Goal: Task Accomplishment & Management: Manage account settings

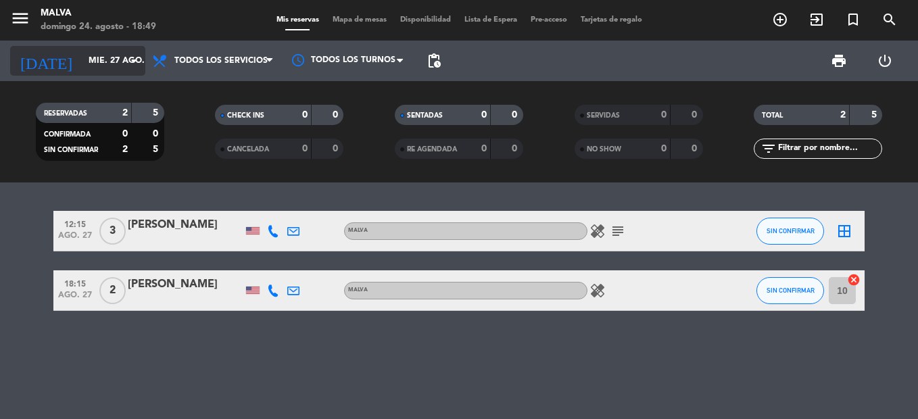
click at [131, 62] on icon "arrow_drop_down" at bounding box center [134, 61] width 16 height 16
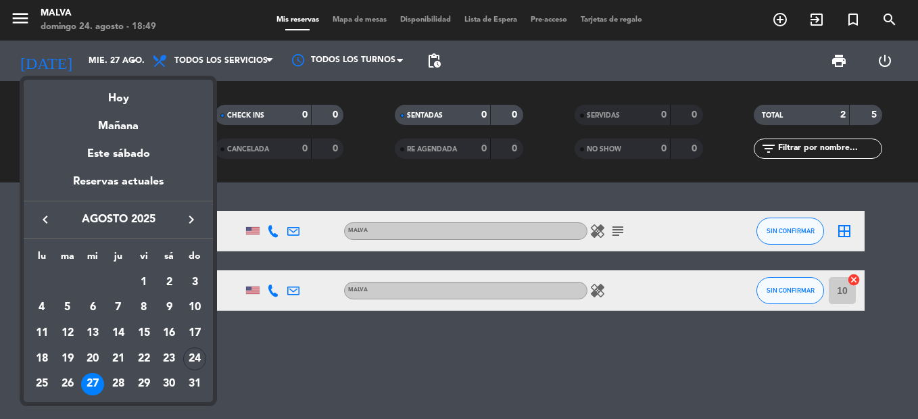
click at [285, 380] on div at bounding box center [459, 209] width 918 height 419
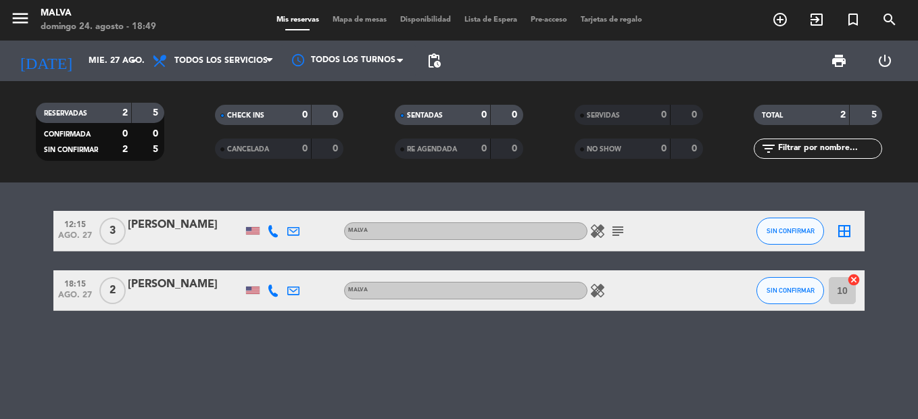
click at [596, 228] on icon "healing" at bounding box center [597, 231] width 16 height 16
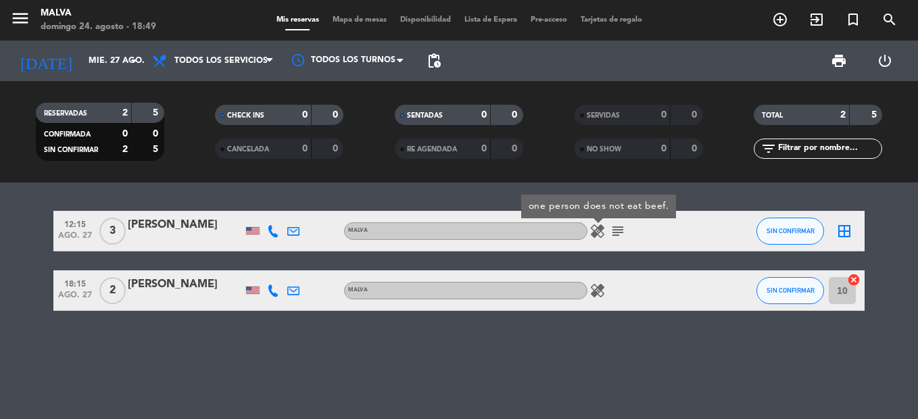
click at [610, 231] on icon "subject" at bounding box center [618, 231] width 16 height 16
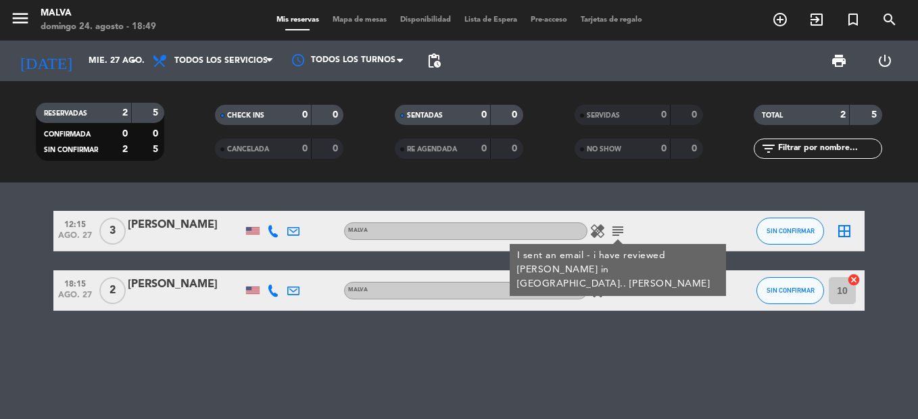
click at [596, 229] on icon "healing" at bounding box center [597, 231] width 16 height 16
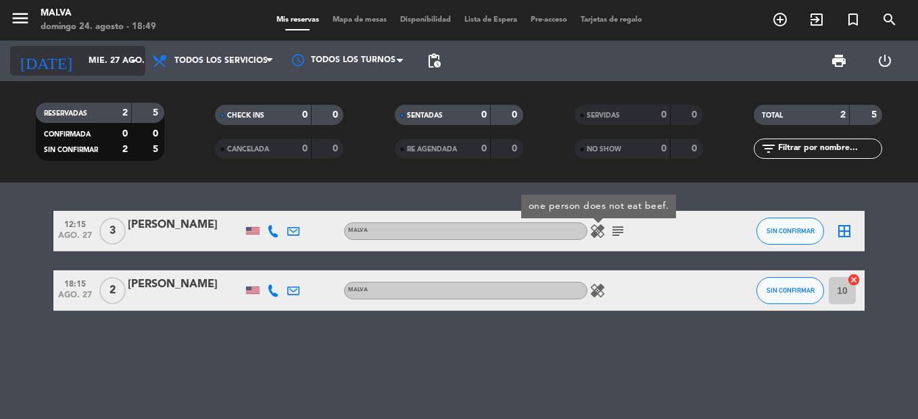
click at [129, 57] on icon "arrow_drop_down" at bounding box center [134, 61] width 16 height 16
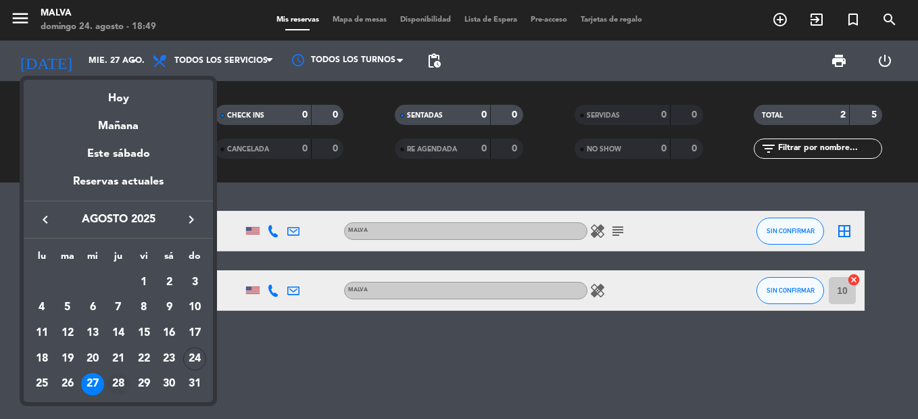
click at [114, 378] on div "28" at bounding box center [118, 384] width 23 height 23
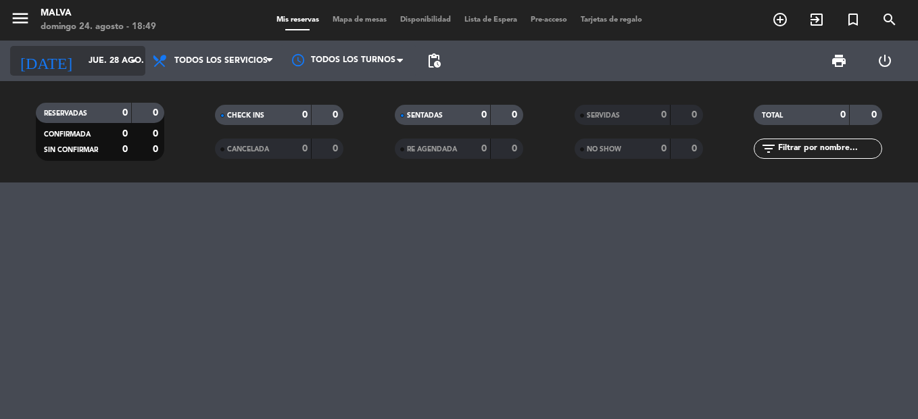
click at [141, 72] on input "jue. 28 ago." at bounding box center [139, 60] width 114 height 23
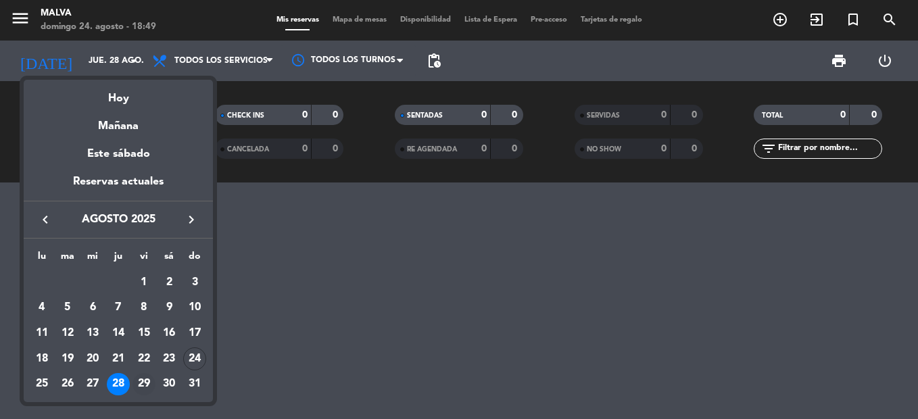
click at [141, 390] on div "29" at bounding box center [143, 384] width 23 height 23
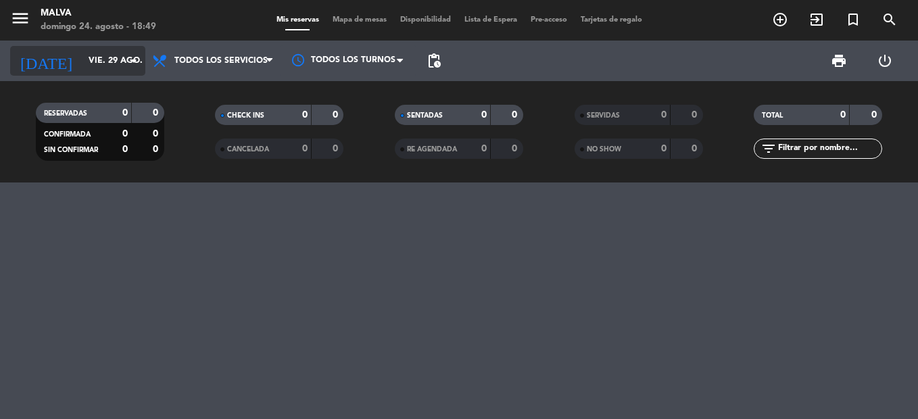
click at [134, 59] on icon "arrow_drop_down" at bounding box center [134, 61] width 16 height 16
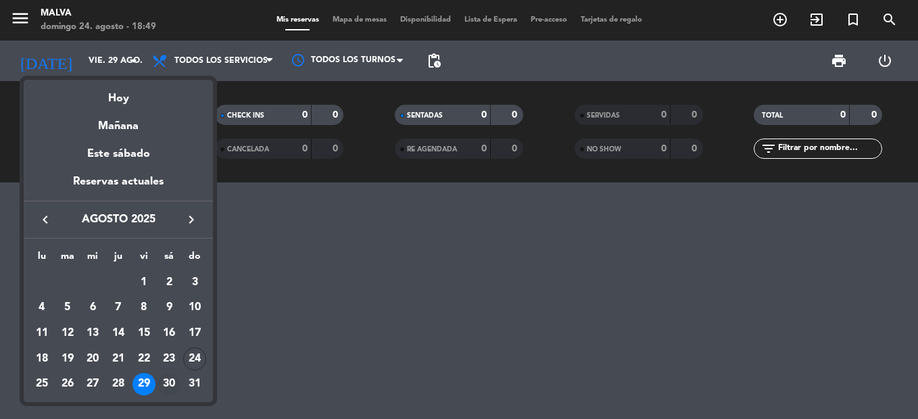
click at [168, 378] on div "30" at bounding box center [169, 384] width 23 height 23
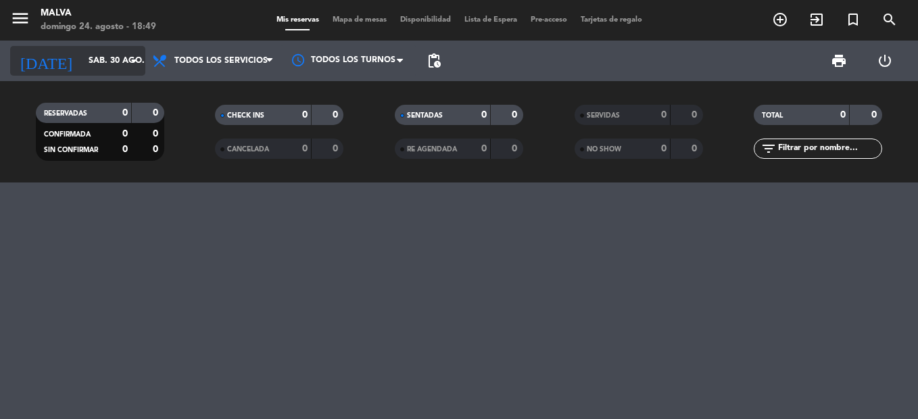
click at [139, 70] on input "sáb. 30 ago." at bounding box center [139, 60] width 114 height 23
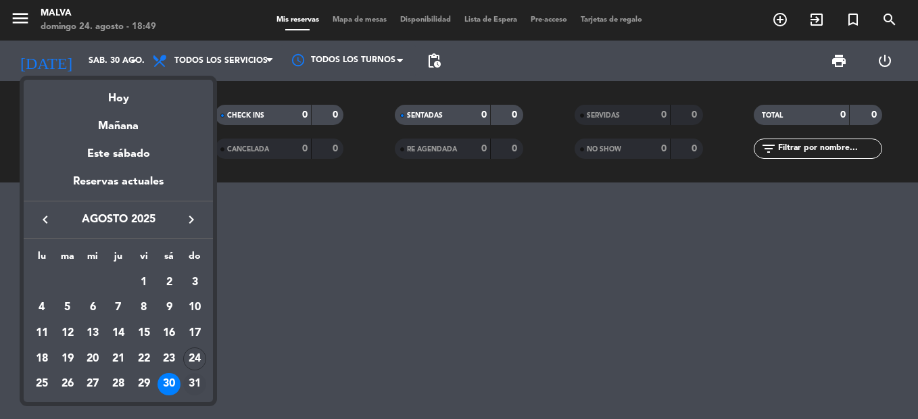
click at [194, 389] on div "31" at bounding box center [194, 384] width 23 height 23
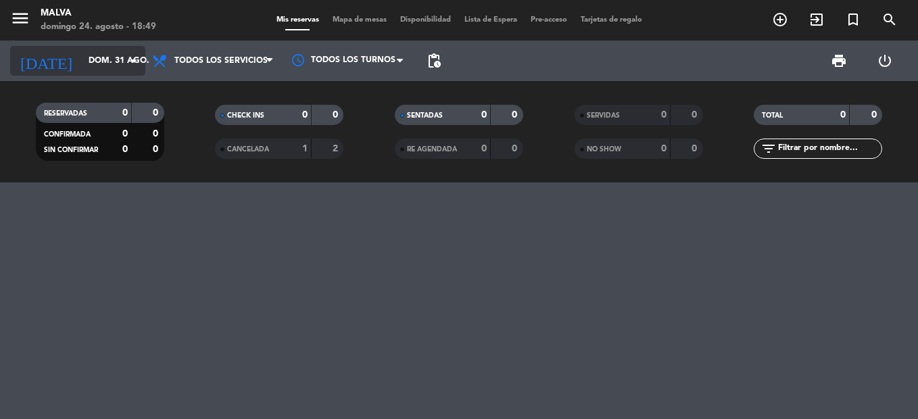
click at [130, 52] on input "dom. 31 ago." at bounding box center [139, 60] width 114 height 23
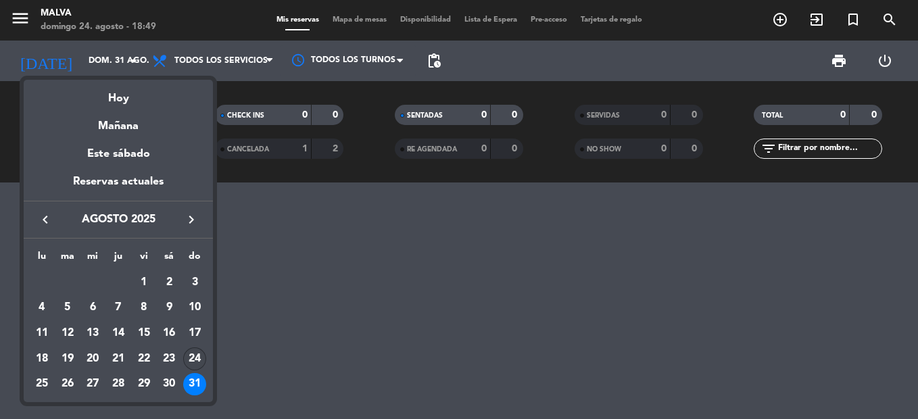
click at [199, 358] on div "24" at bounding box center [194, 358] width 23 height 23
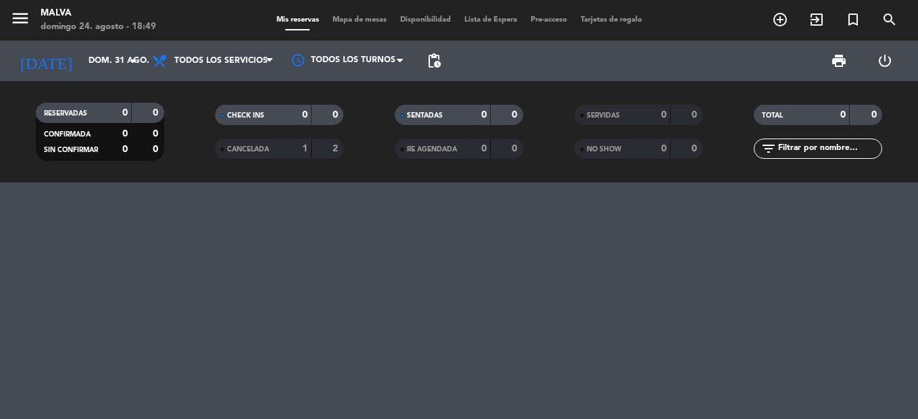
type input "dom. 24 ago."
click at [74, 249] on div at bounding box center [459, 301] width 918 height 237
click at [436, 59] on span "pending_actions" at bounding box center [434, 61] width 16 height 16
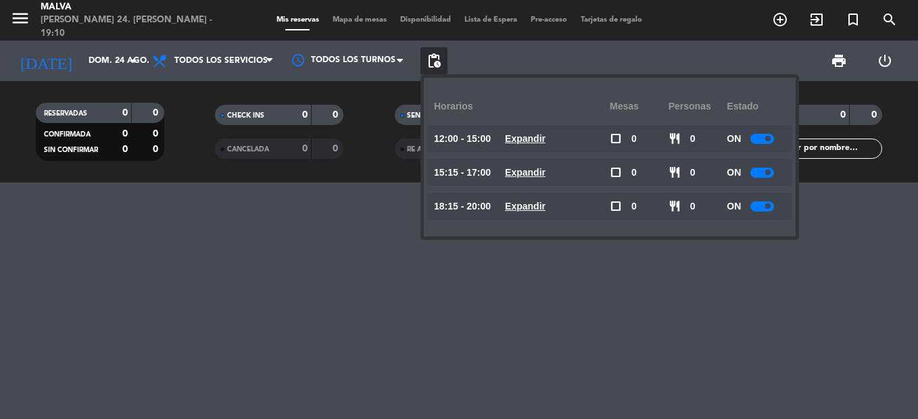
click at [761, 206] on div at bounding box center [762, 206] width 24 height 10
click at [486, 317] on div at bounding box center [459, 301] width 918 height 237
